Goal: Transaction & Acquisition: Purchase product/service

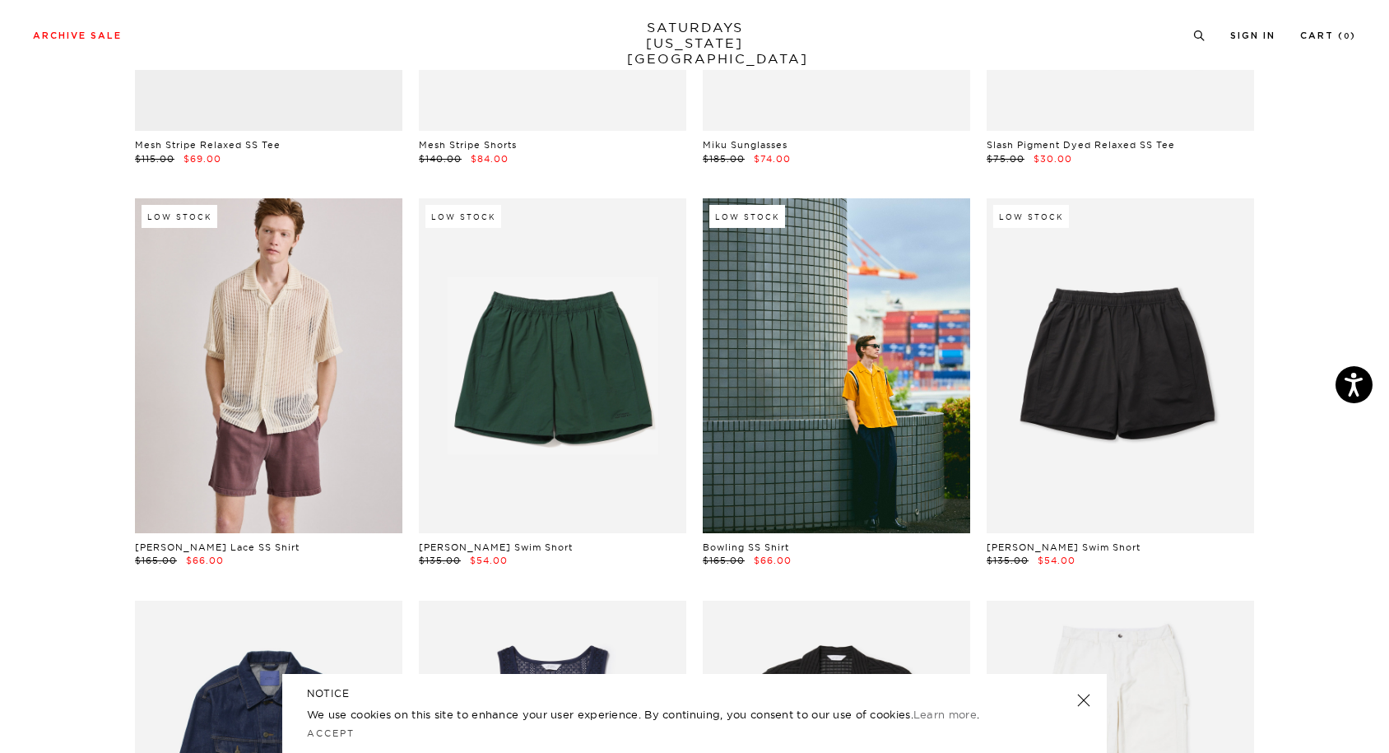
scroll to position [374, 0]
click at [1082, 703] on link at bounding box center [1083, 700] width 23 height 23
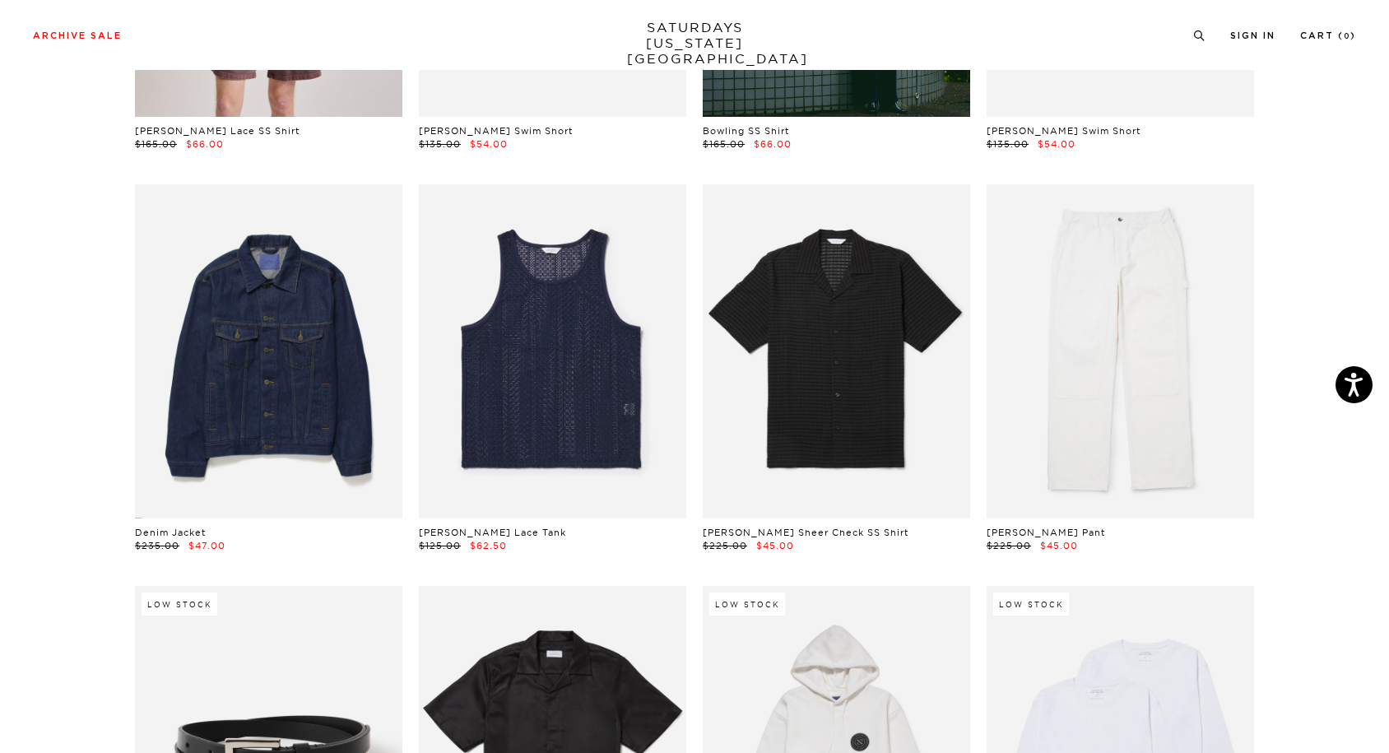
scroll to position [807, 0]
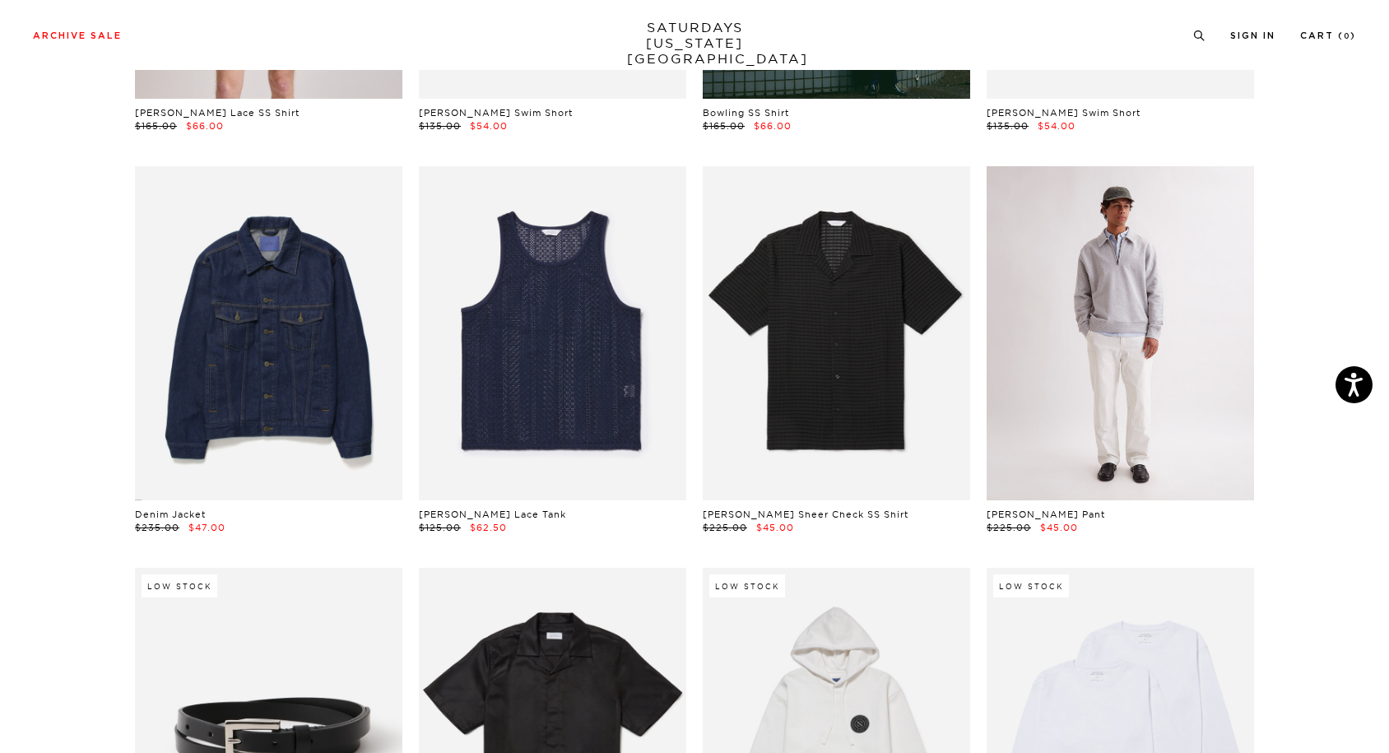
click at [1145, 364] on link at bounding box center [1119, 333] width 267 height 334
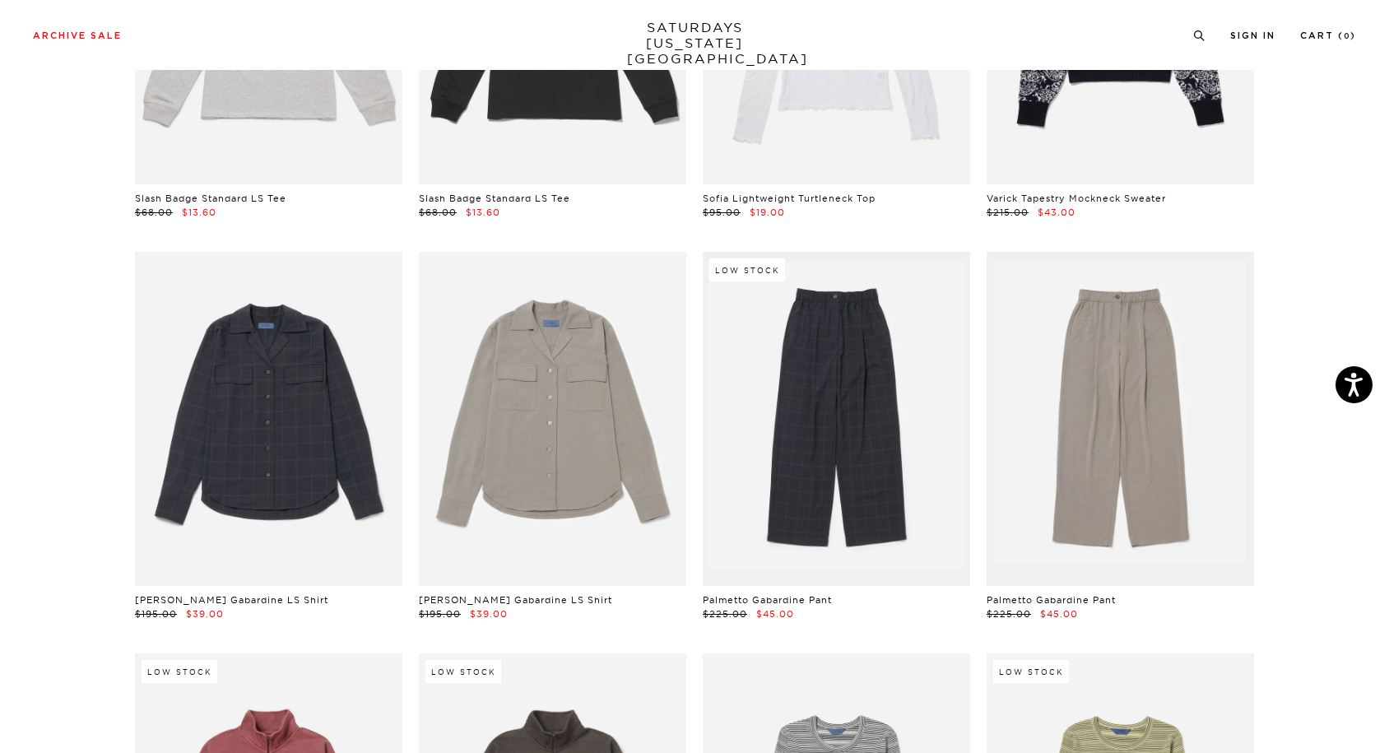
scroll to position [24093, 0]
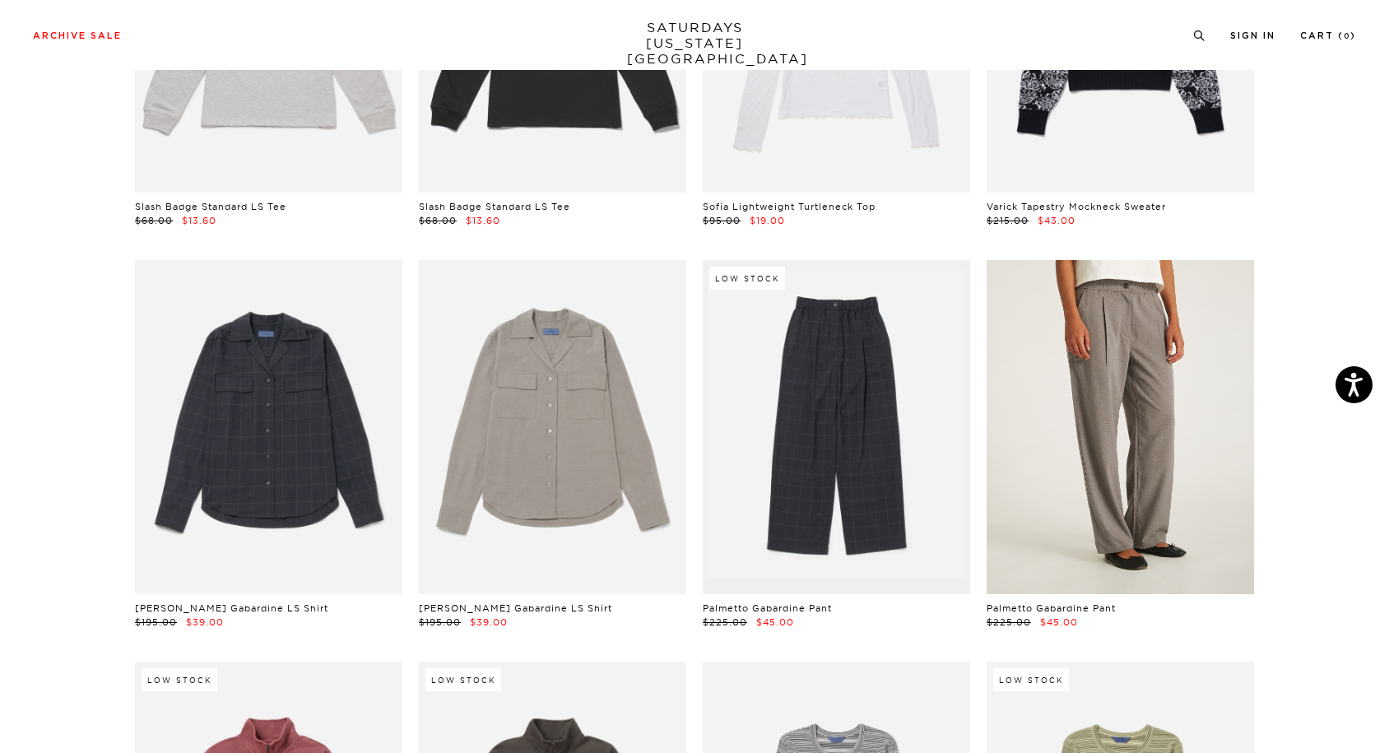
click at [1172, 281] on link at bounding box center [1119, 427] width 267 height 334
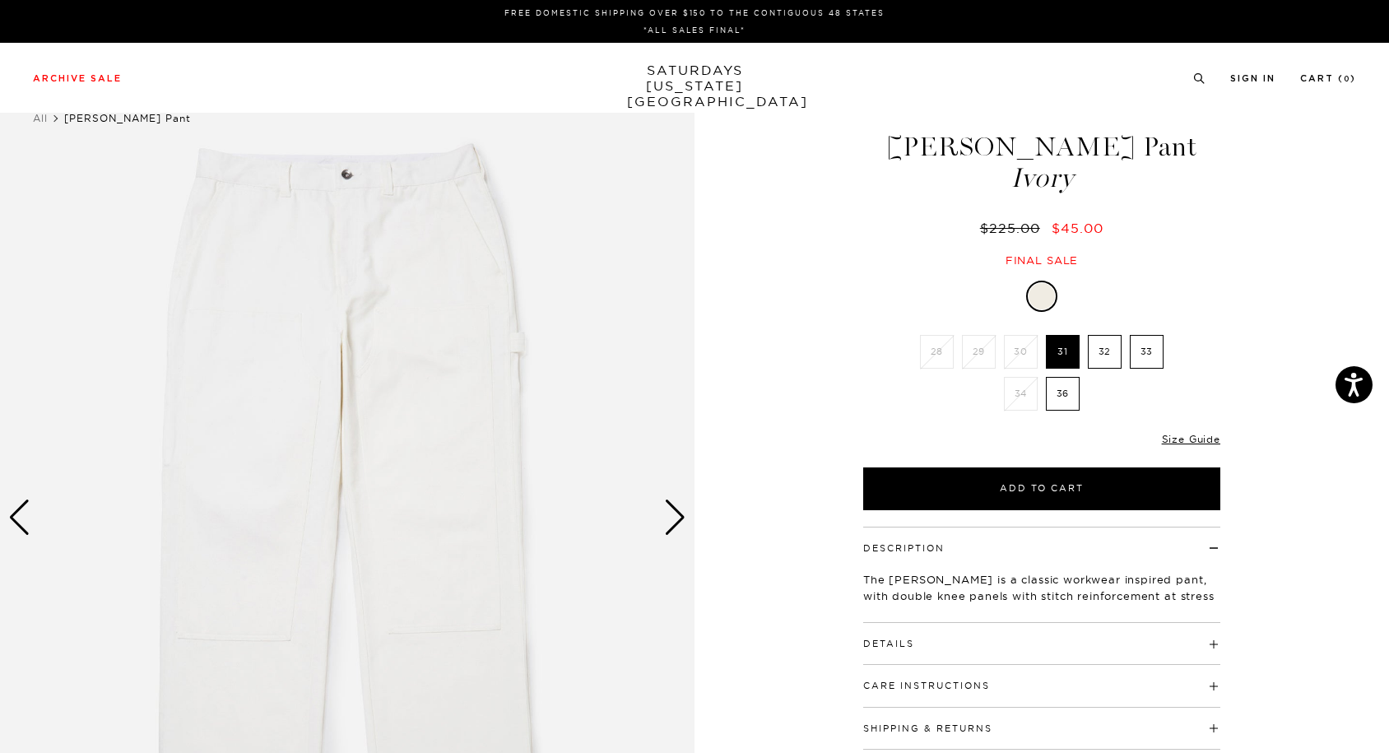
click at [677, 524] on div "Next slide" at bounding box center [675, 517] width 22 height 36
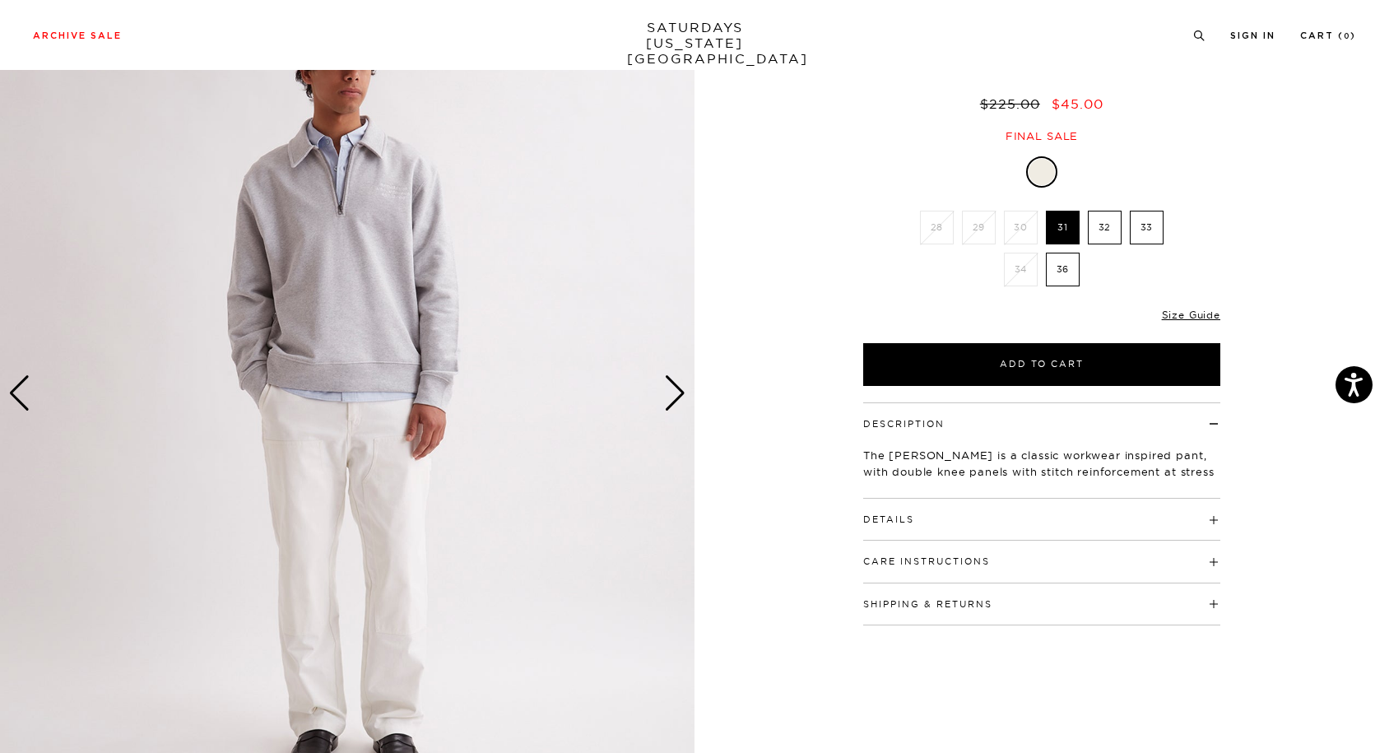
scroll to position [132, 0]
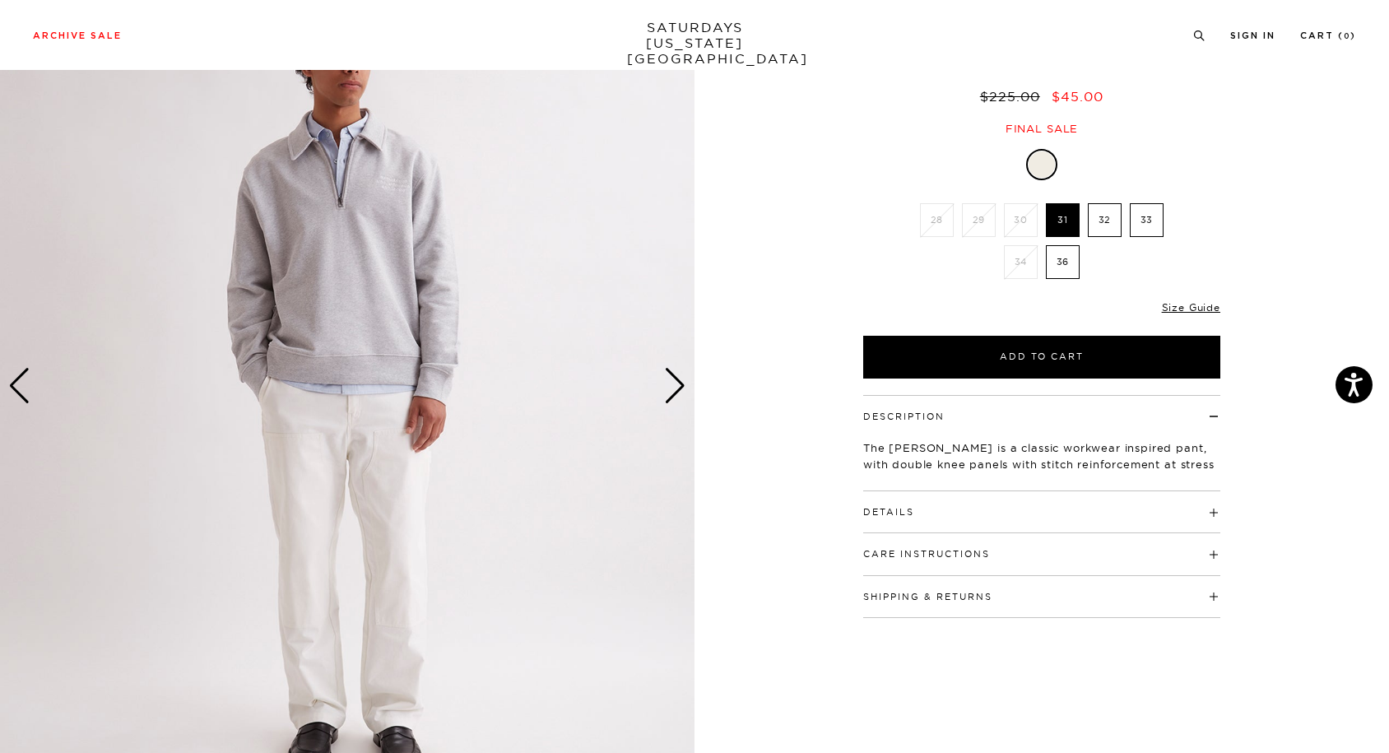
click at [675, 380] on div "Next slide" at bounding box center [675, 386] width 22 height 36
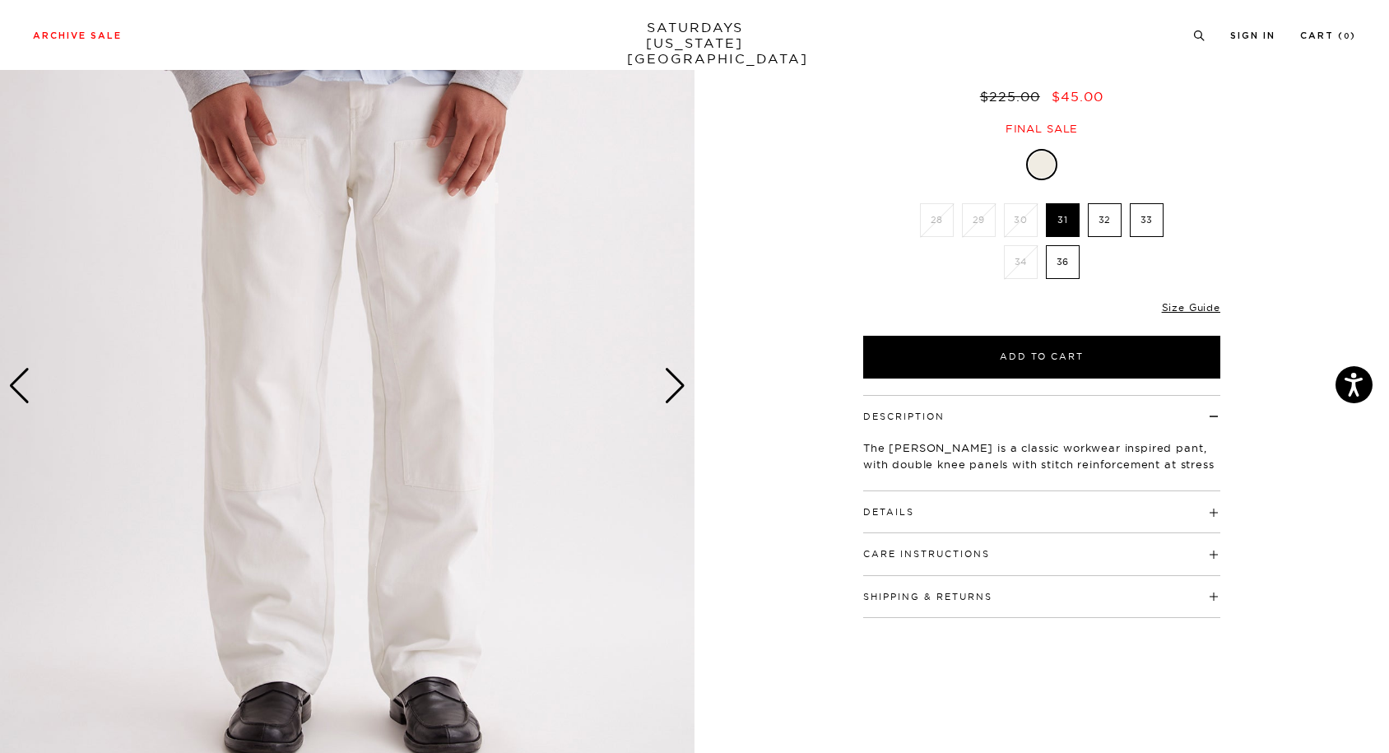
click at [675, 380] on div "Next slide" at bounding box center [675, 386] width 22 height 36
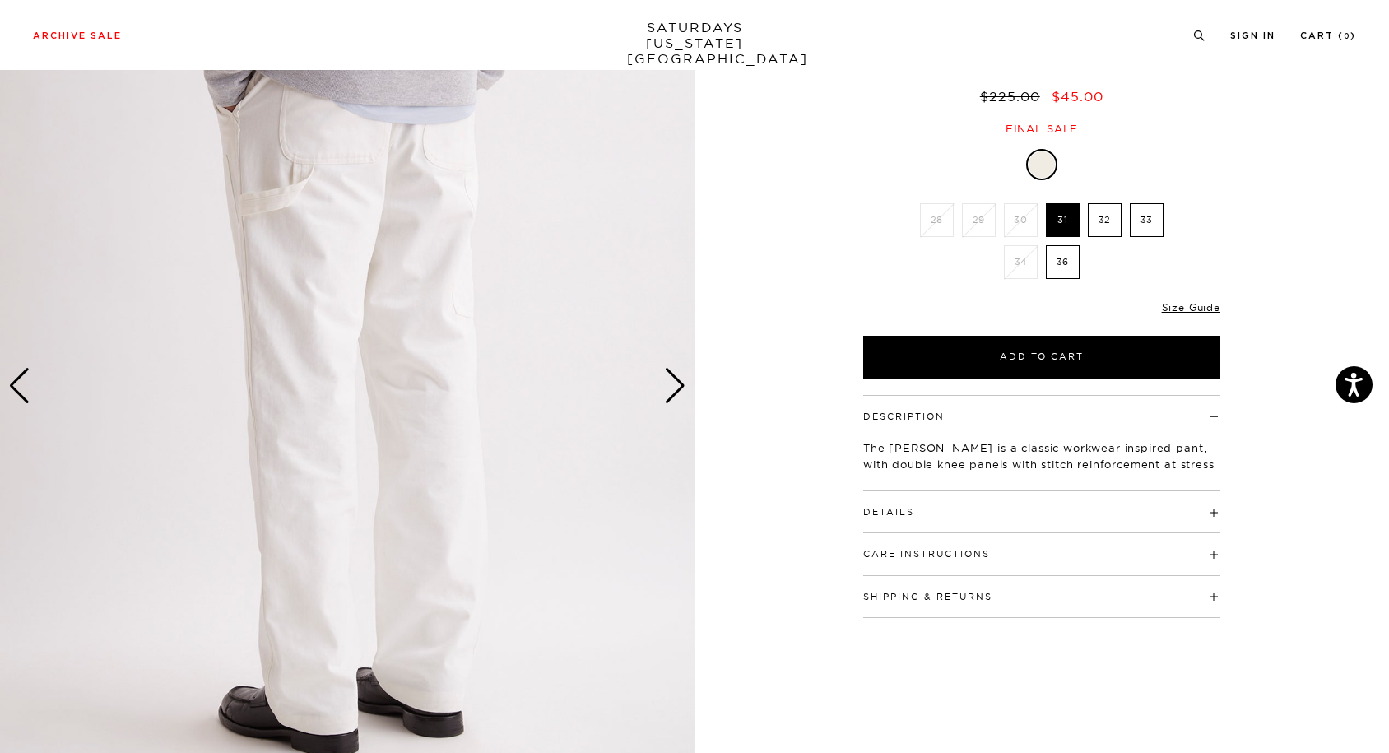
click at [675, 380] on div "Next slide" at bounding box center [675, 386] width 22 height 36
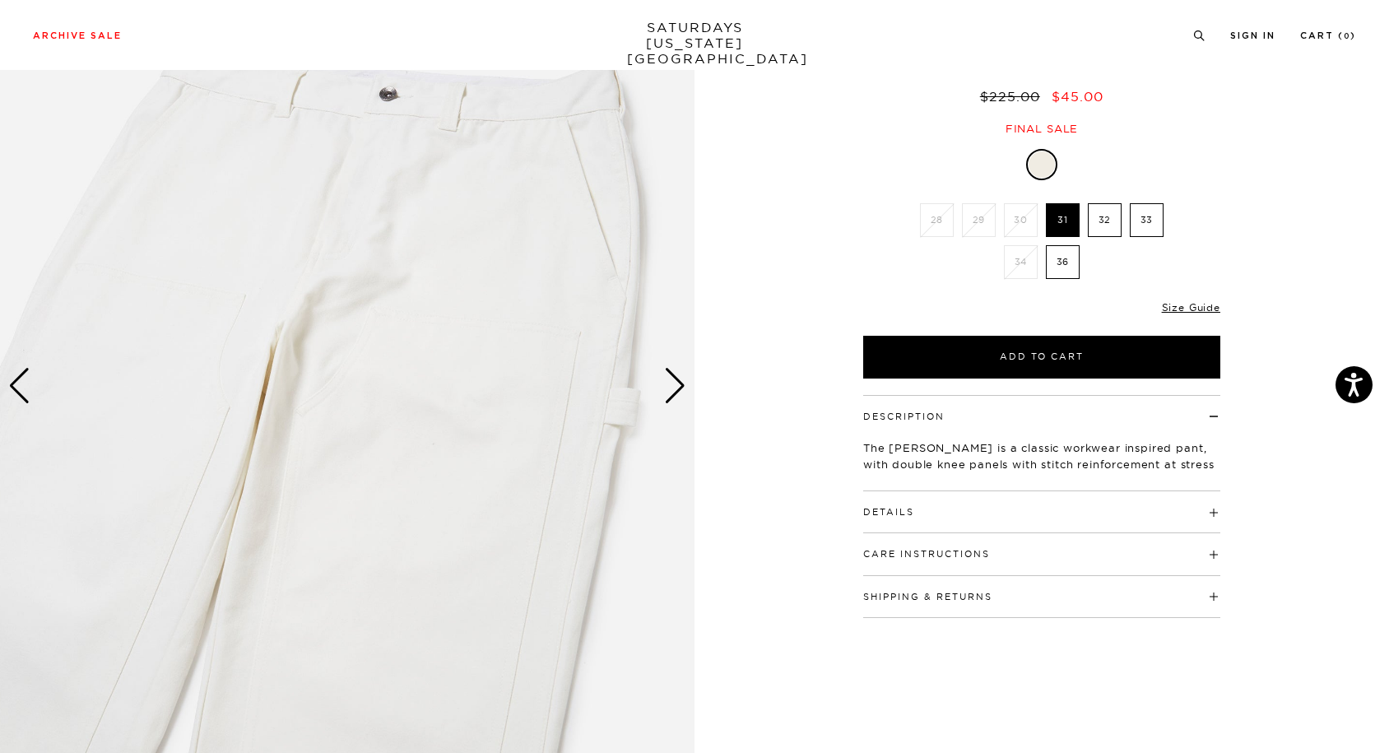
click at [675, 380] on div "Next slide" at bounding box center [675, 386] width 22 height 36
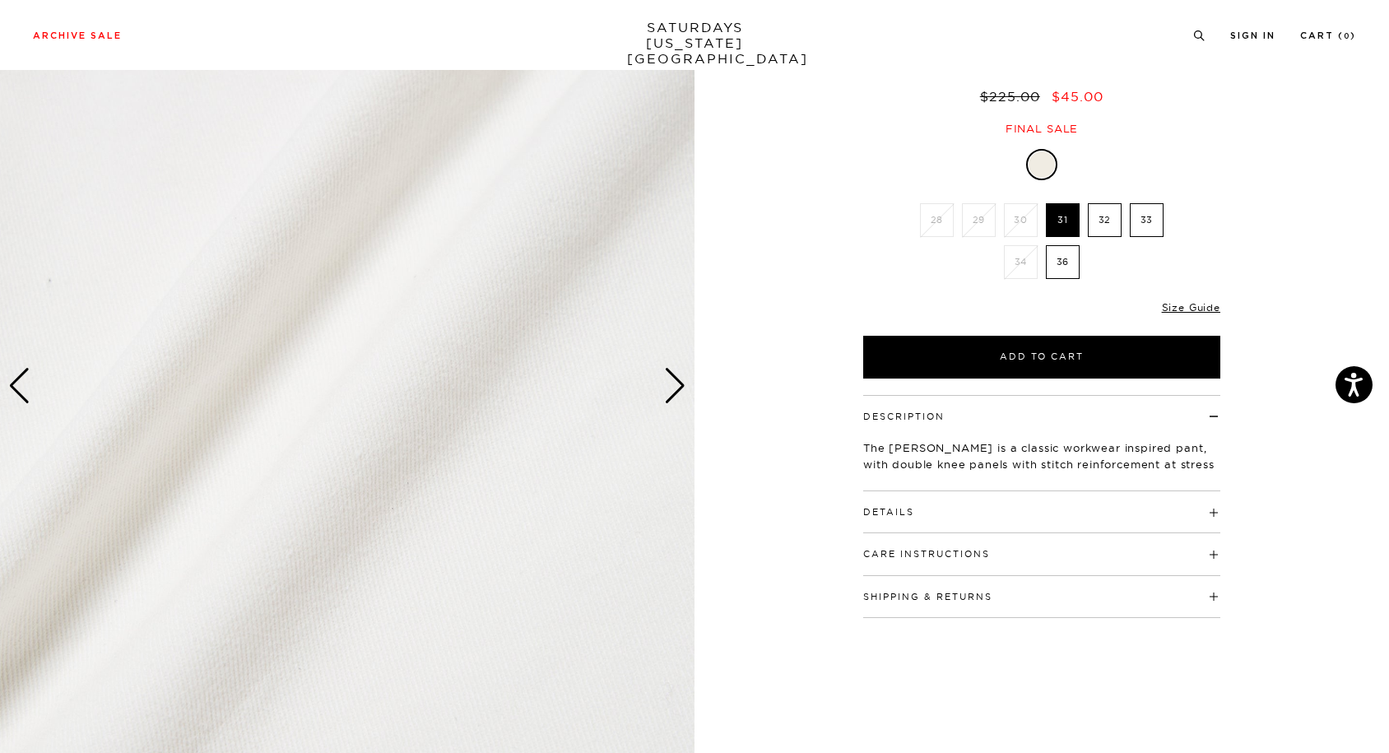
click at [675, 380] on div "Next slide" at bounding box center [675, 386] width 22 height 36
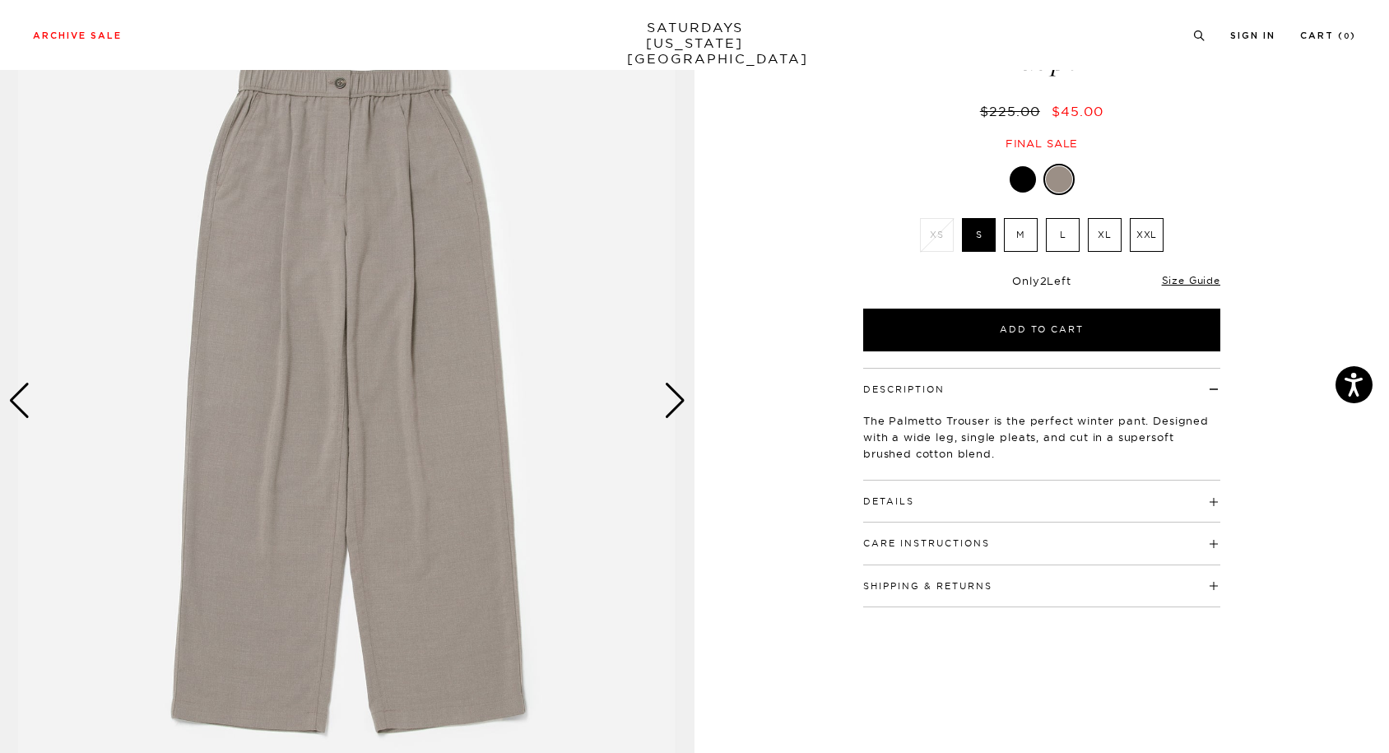
scroll to position [122, 0]
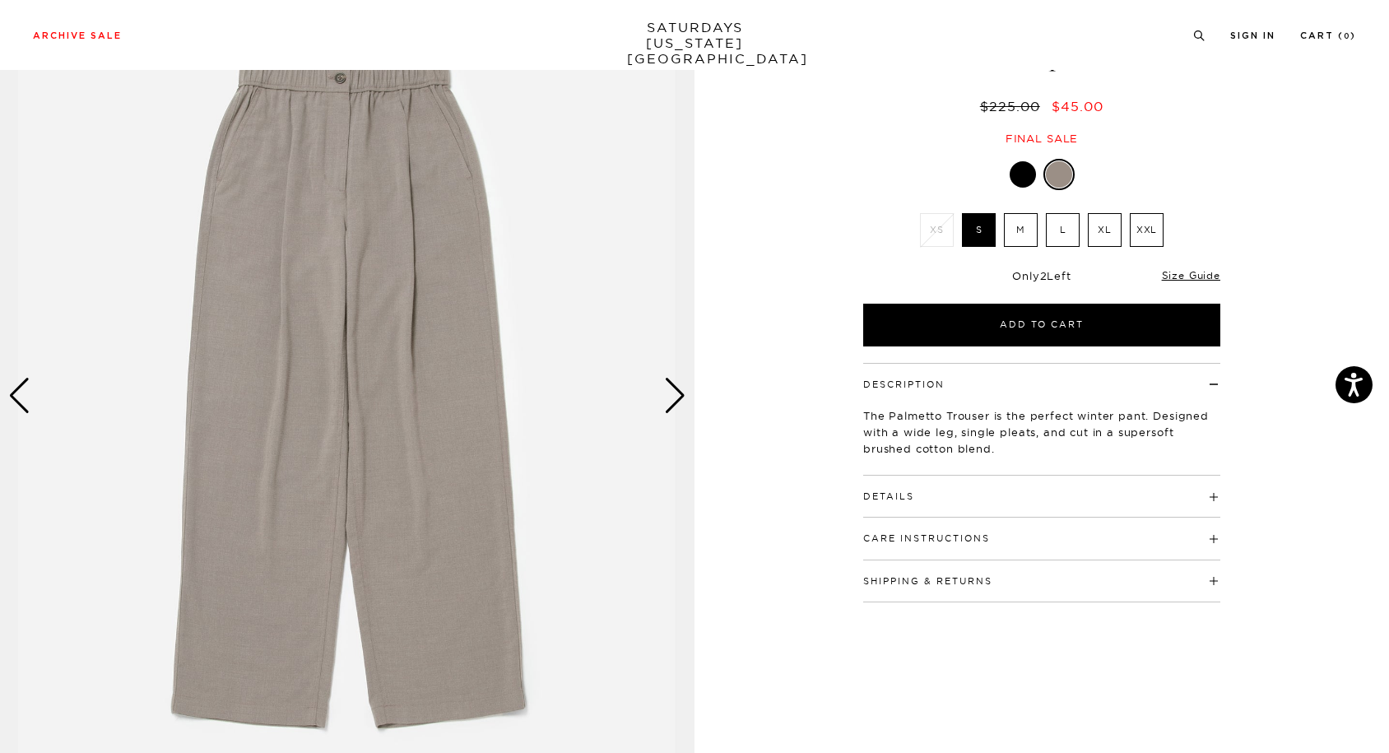
click at [686, 397] on img at bounding box center [347, 395] width 694 height 868
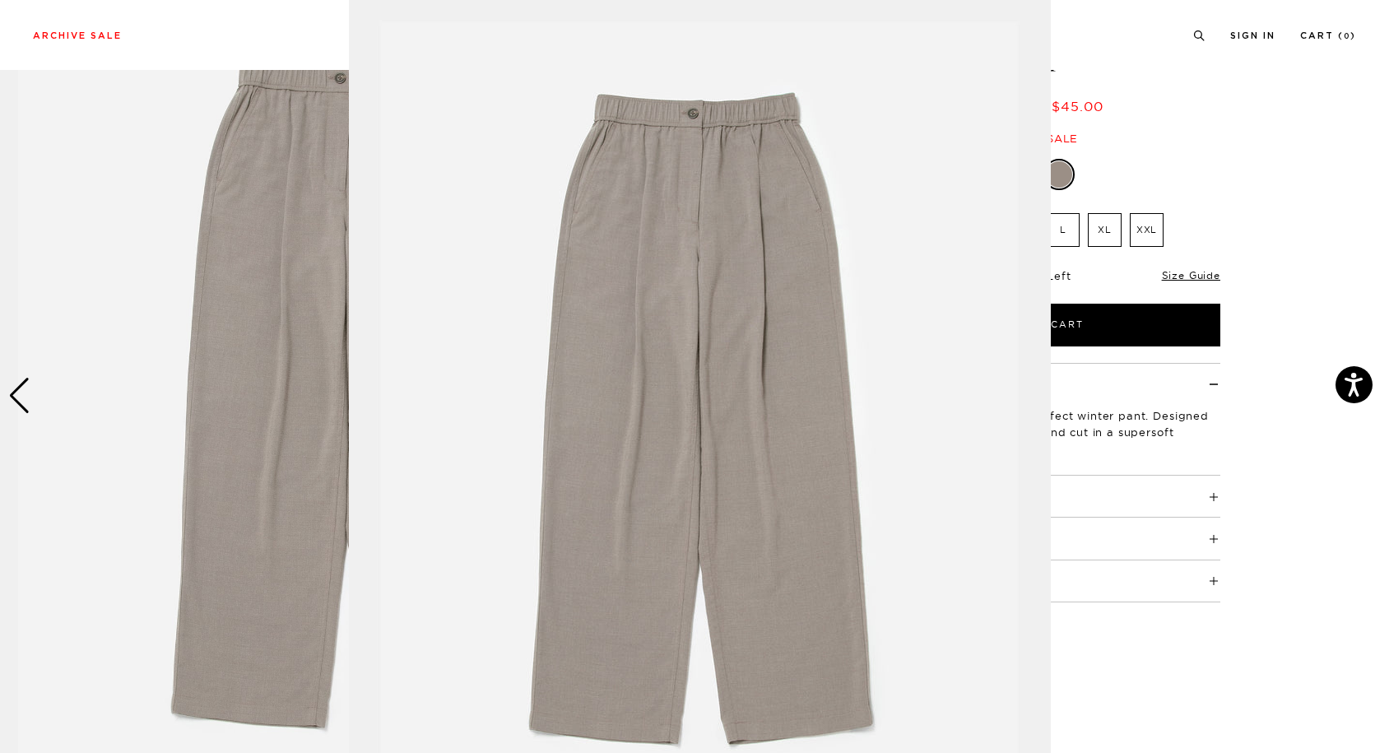
scroll to position [40, 0]
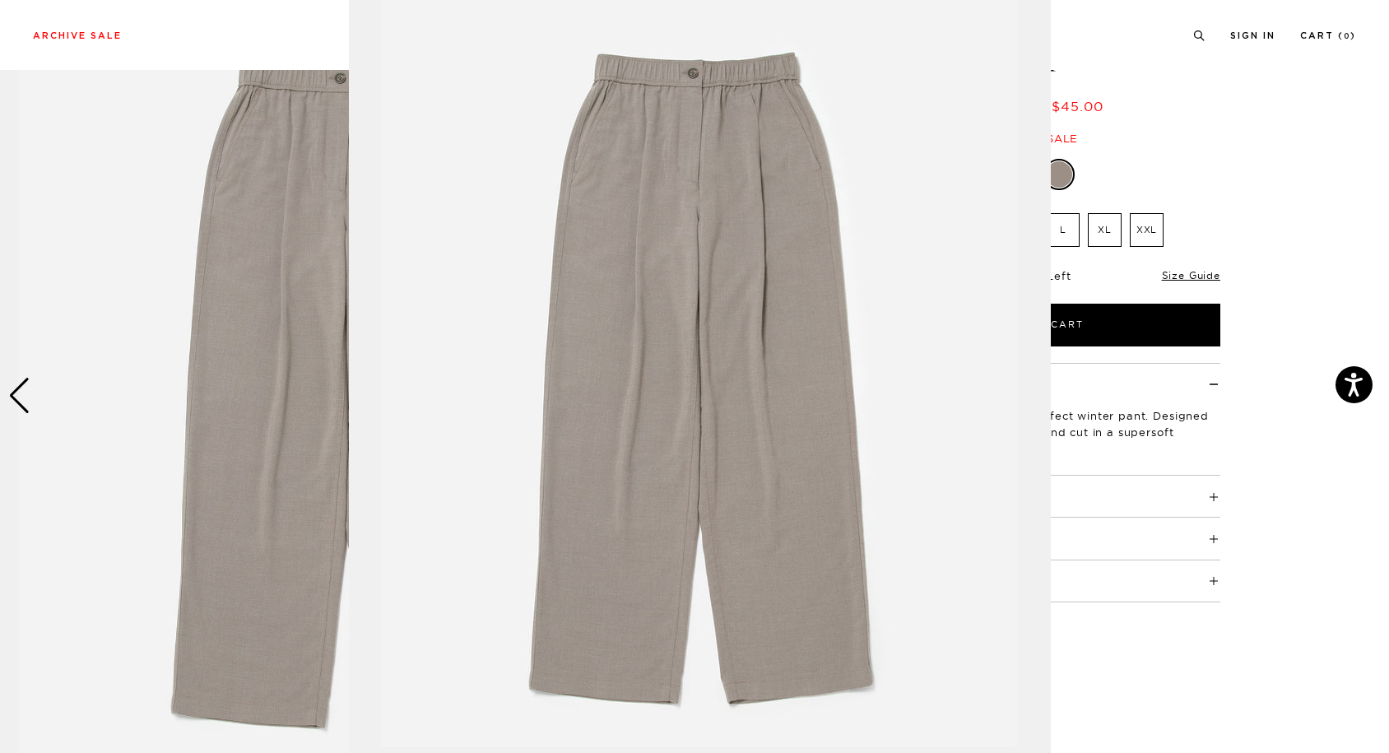
click at [675, 393] on img at bounding box center [700, 381] width 702 height 842
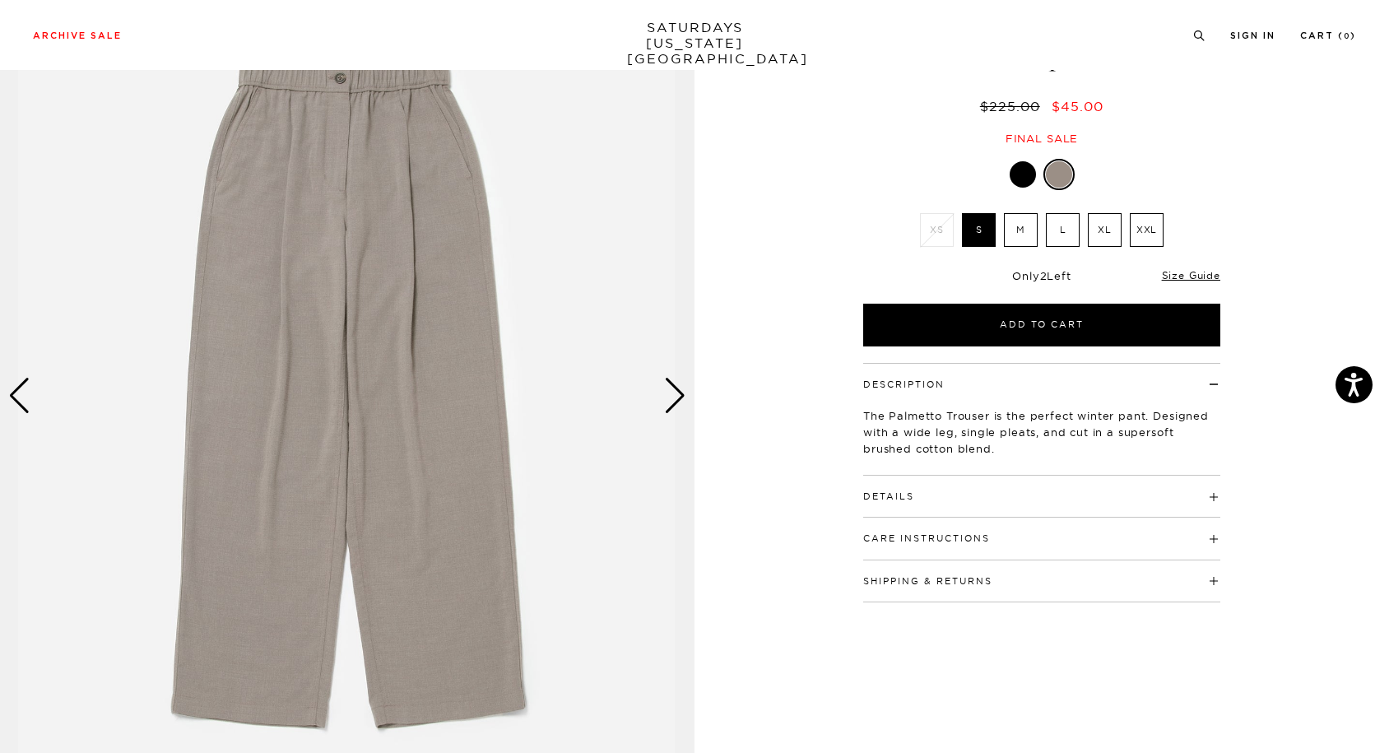
click at [675, 393] on div "Next slide" at bounding box center [675, 396] width 22 height 36
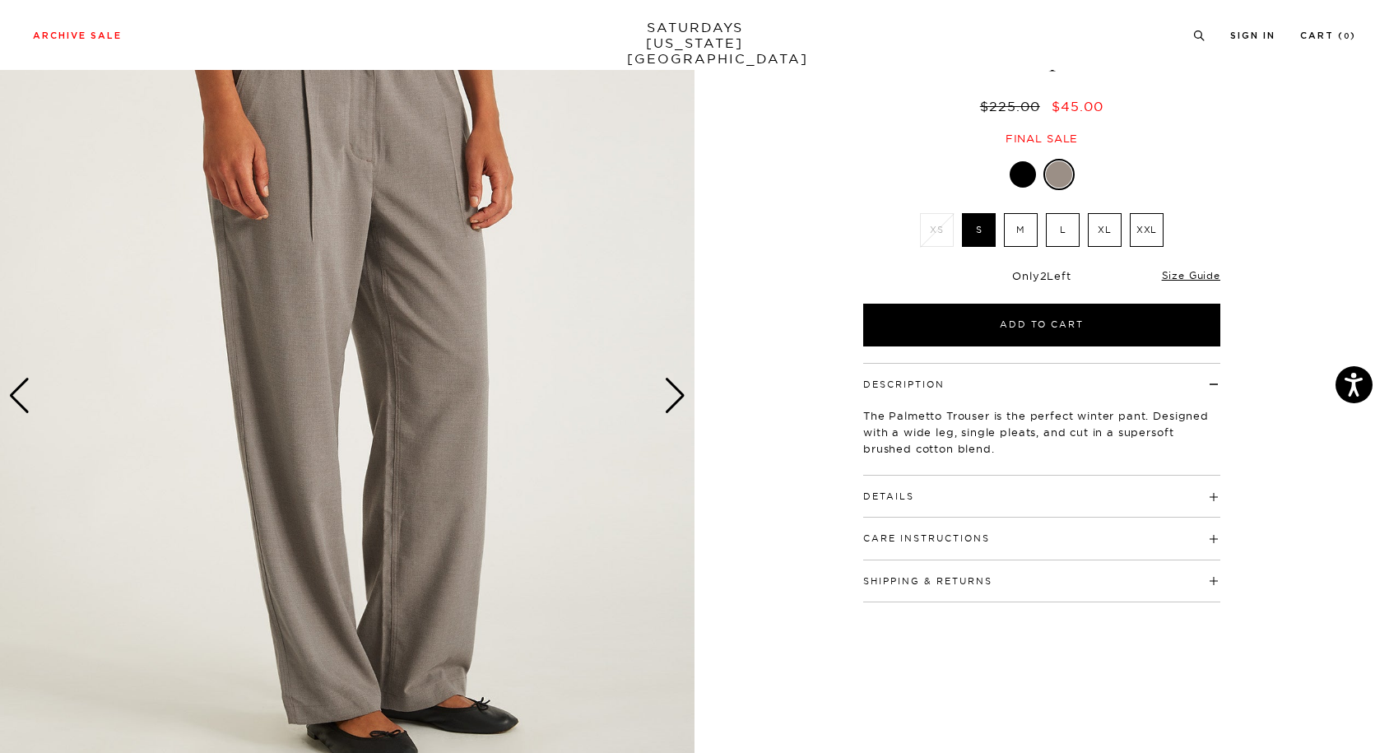
click at [675, 393] on div "Next slide" at bounding box center [675, 396] width 22 height 36
